Goal: Information Seeking & Learning: Learn about a topic

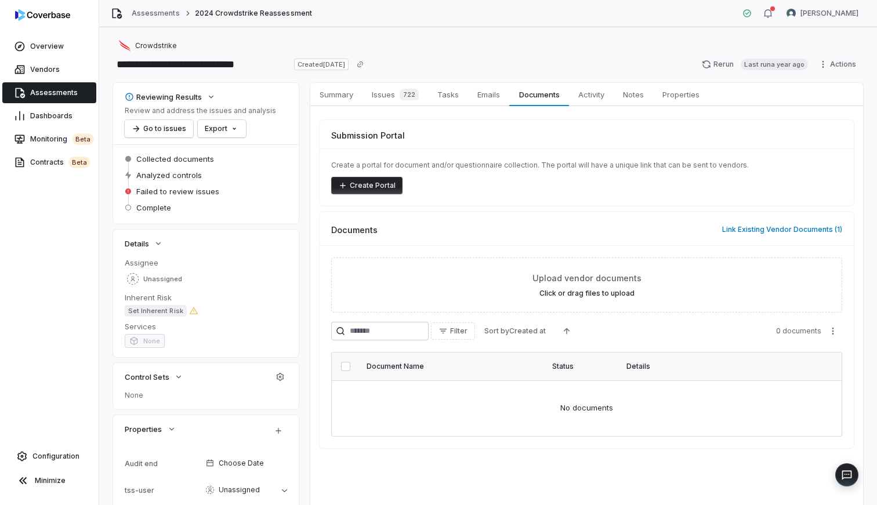
scroll to position [48, 0]
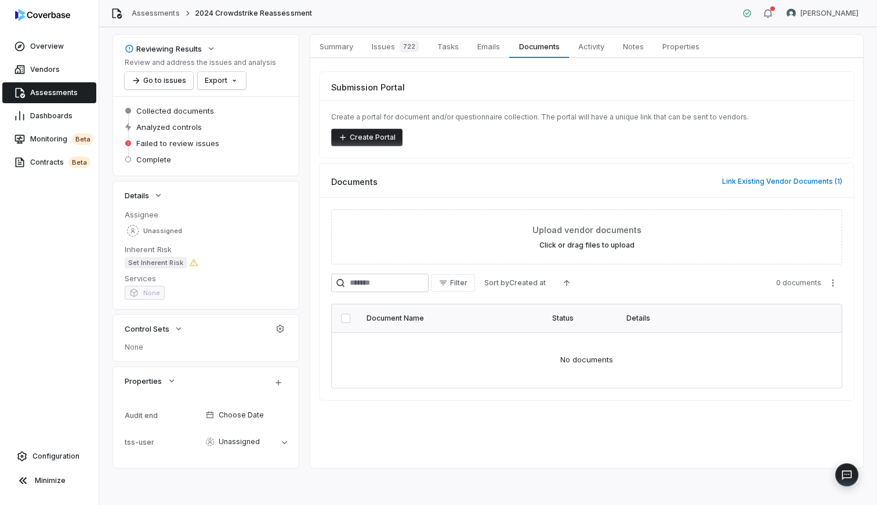
click at [381, 136] on button "Create Portal" at bounding box center [366, 137] width 71 height 17
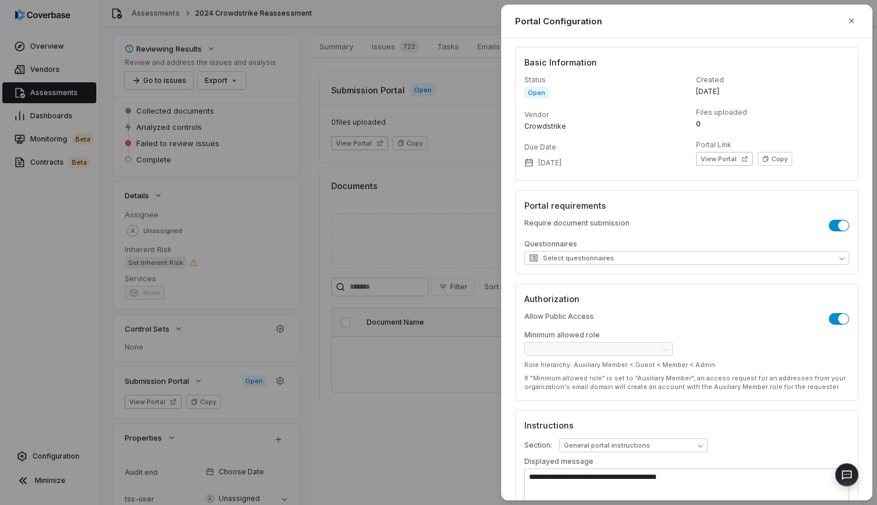
click at [377, 60] on div "**********" at bounding box center [438, 252] width 877 height 505
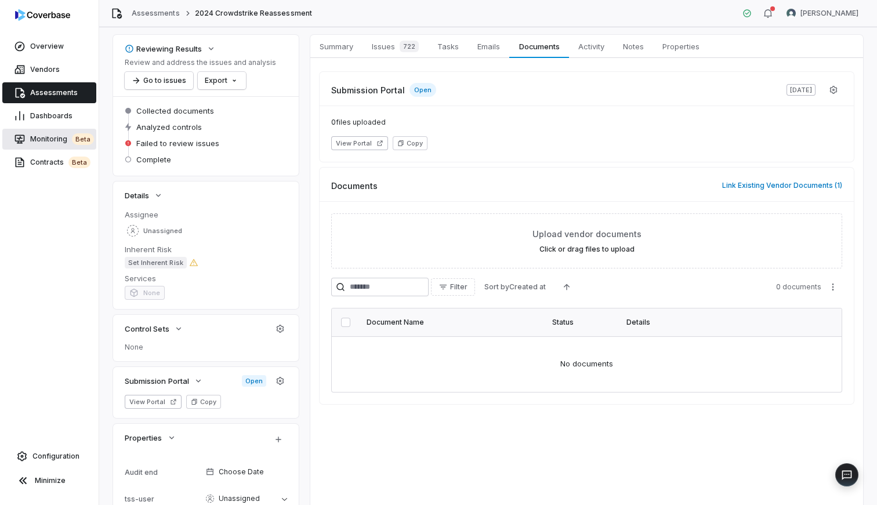
click at [55, 142] on span "Monitoring beta" at bounding box center [62, 139] width 64 height 12
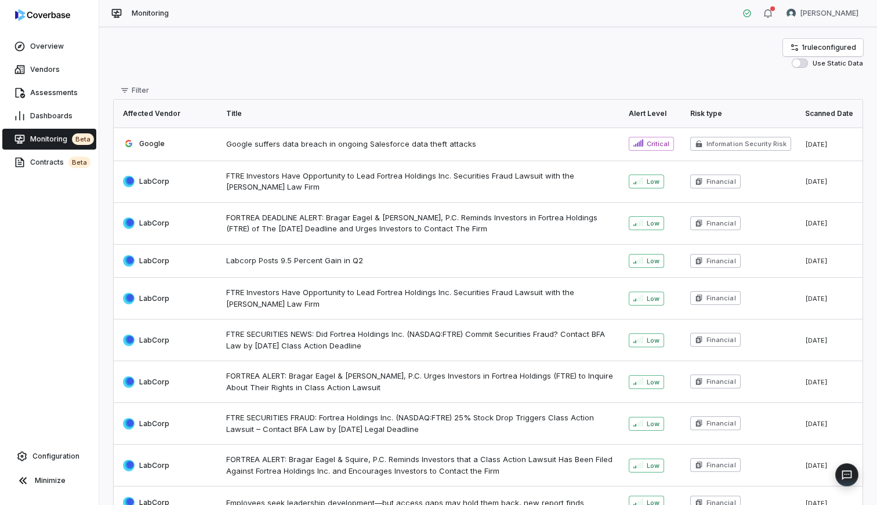
click at [230, 134] on td "Google suffers data breach in ongoing Salesforce data theft attacks" at bounding box center [420, 144] width 403 height 33
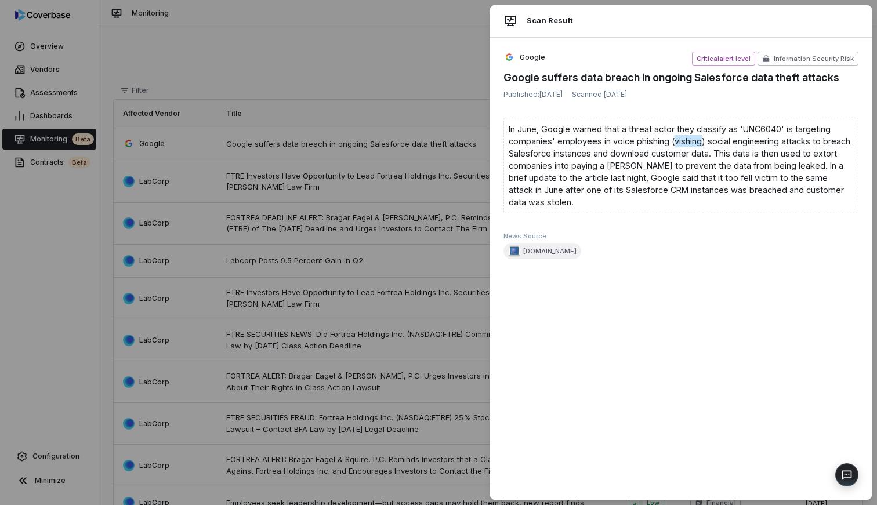
click at [685, 143] on div "In June, Google warned that a threat actor they classify as 'UNC6040' is target…" at bounding box center [681, 166] width 355 height 96
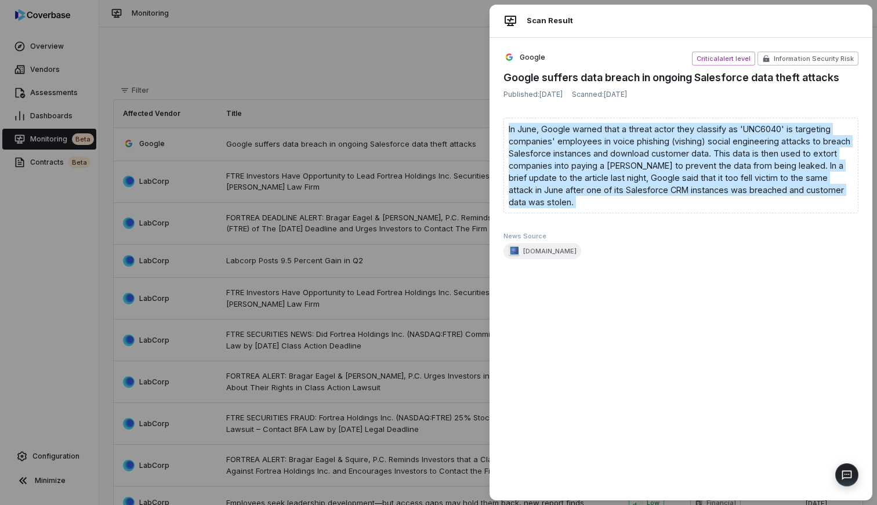
click at [685, 143] on div "In June, Google warned that a threat actor they classify as 'UNC6040' is target…" at bounding box center [681, 166] width 355 height 96
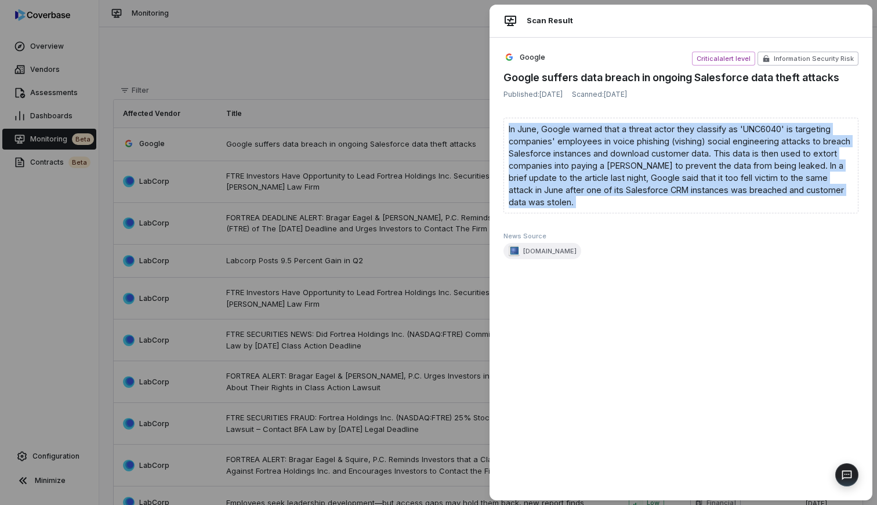
click at [646, 176] on div "In June, Google warned that a threat actor they classify as 'UNC6040' is target…" at bounding box center [681, 166] width 355 height 96
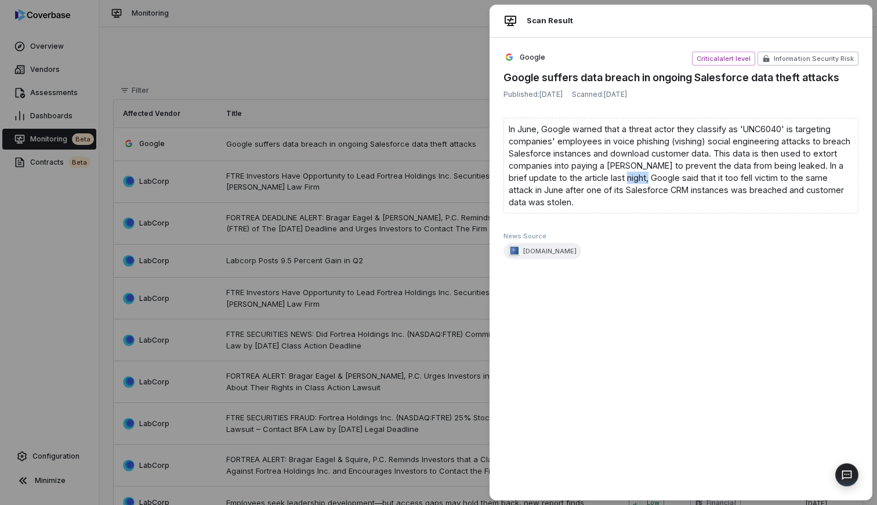
click at [646, 176] on div "In June, Google warned that a threat actor they classify as 'UNC6040' is target…" at bounding box center [681, 166] width 355 height 96
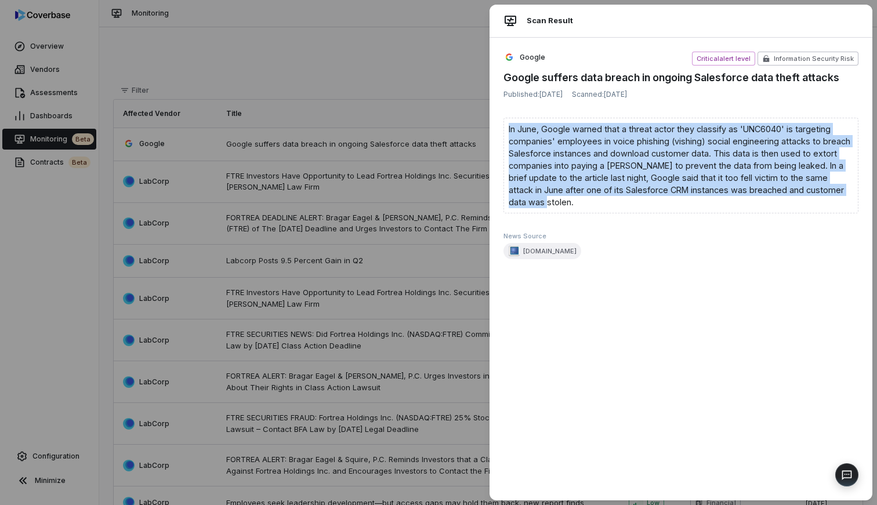
drag, startPoint x: 538, startPoint y: 204, endPoint x: 507, endPoint y: 133, distance: 77.9
click at [507, 133] on div "In June, Google warned that a threat actor they classify as 'UNC6040' is target…" at bounding box center [681, 166] width 355 height 96
copy div "In June, Google warned that a threat actor they classify as 'UNC6040' is target…"
click at [677, 243] on div "[DOMAIN_NAME]" at bounding box center [681, 251] width 355 height 16
